Goal: Information Seeking & Learning: Check status

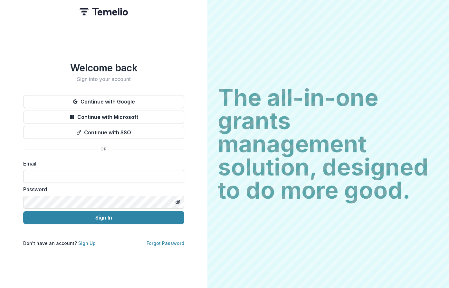
click at [95, 178] on input at bounding box center [103, 176] width 161 height 13
type input "**********"
click at [23, 211] on button "Sign In" at bounding box center [103, 217] width 161 height 13
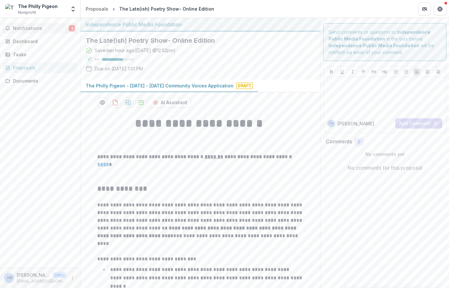
click at [67, 31] on span "Notifications" at bounding box center [41, 28] width 56 height 5
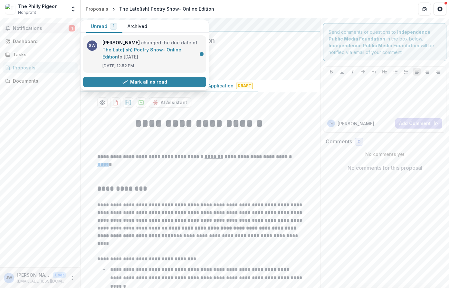
click at [102, 60] on link "The Late(ish) Poetry Show- Online Edition" at bounding box center [141, 53] width 79 height 13
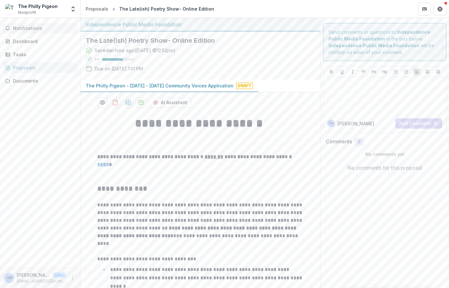
click at [42, 28] on span "Notifications" at bounding box center [44, 28] width 62 height 5
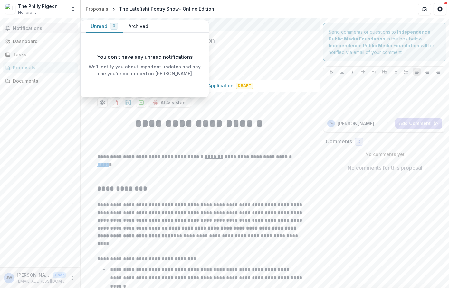
click at [46, 29] on span "Notifications" at bounding box center [44, 28] width 62 height 5
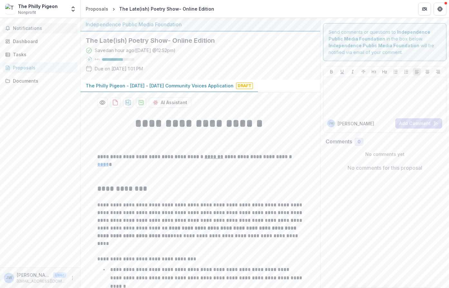
click at [15, 29] on span "Notifications" at bounding box center [44, 28] width 62 height 5
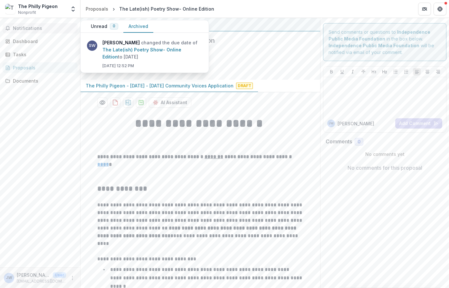
click at [136, 29] on button "Archived" at bounding box center [138, 26] width 30 height 13
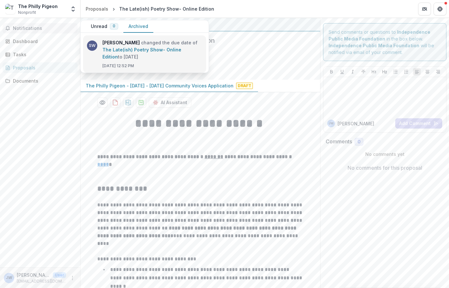
click at [149, 60] on link "The Late(ish) Poetry Show- Online Edition" at bounding box center [141, 53] width 79 height 13
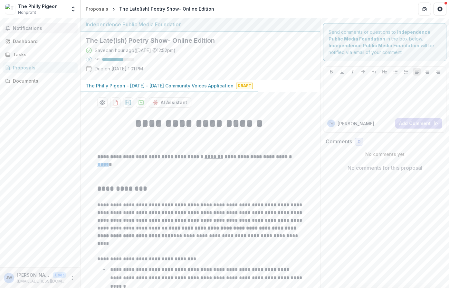
click at [48, 25] on button "Notifications" at bounding box center [40, 28] width 75 height 10
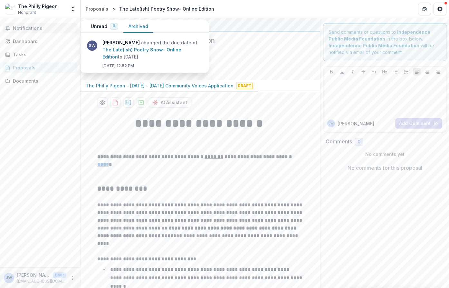
click at [139, 25] on button "Archived" at bounding box center [138, 26] width 30 height 13
click at [141, 26] on button "Archived" at bounding box center [138, 26] width 30 height 13
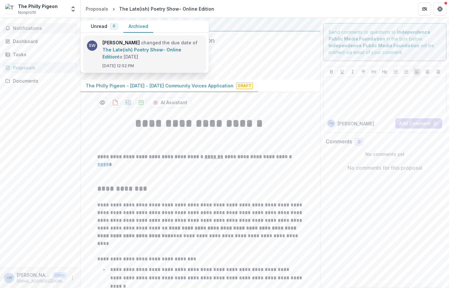
click at [134, 47] on link "The Late(ish) Poetry Show- Online Edition" at bounding box center [141, 53] width 79 height 13
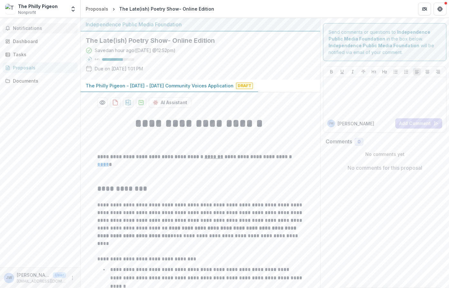
click at [26, 26] on button "Notifications" at bounding box center [40, 28] width 75 height 10
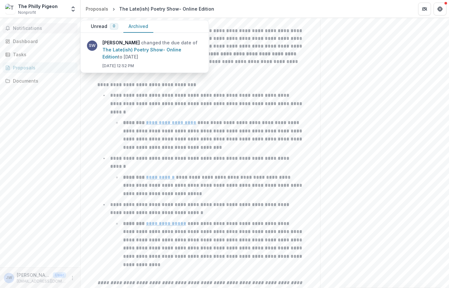
scroll to position [185, 0]
